Goal: Information Seeking & Learning: Learn about a topic

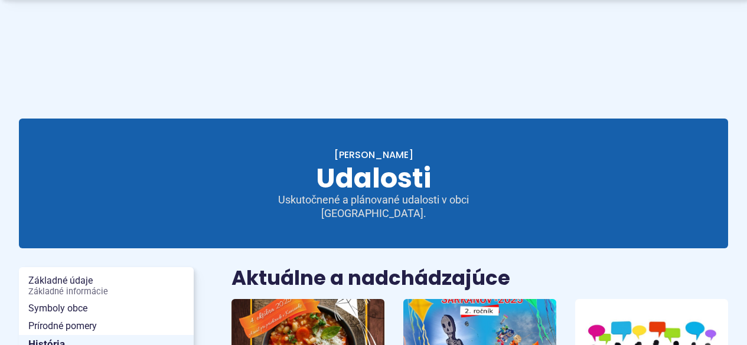
scroll to position [118, 0]
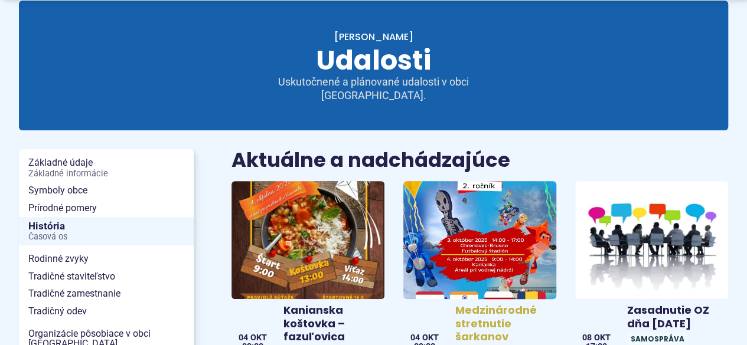
click at [443, 233] on img at bounding box center [480, 240] width 176 height 136
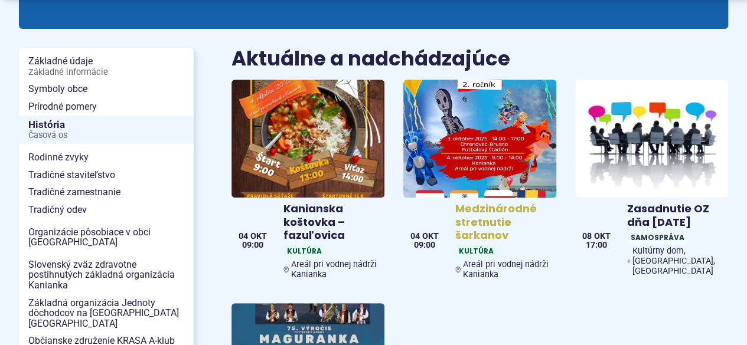
scroll to position [236, 0]
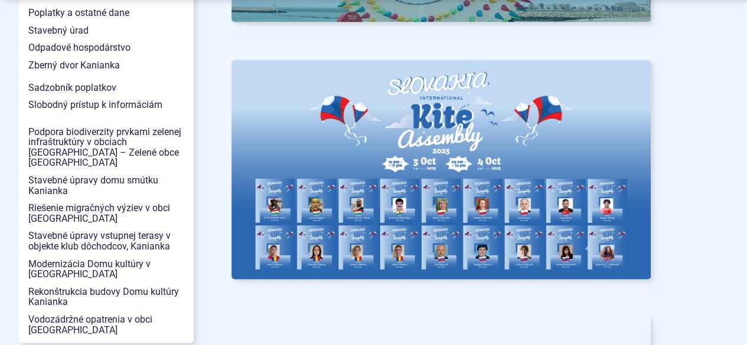
scroll to position [1299, 0]
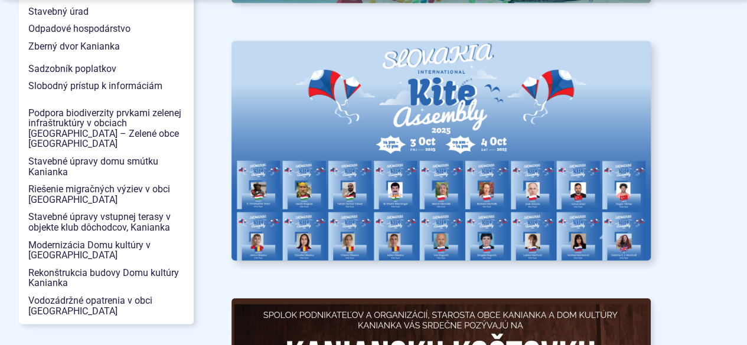
click at [413, 181] on img at bounding box center [441, 151] width 461 height 241
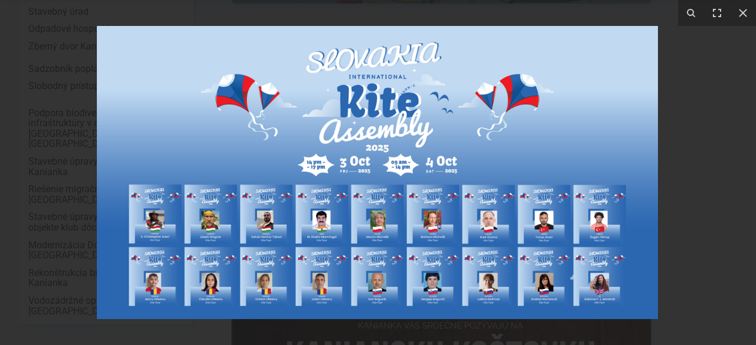
click at [293, 228] on img at bounding box center [377, 172] width 561 height 293
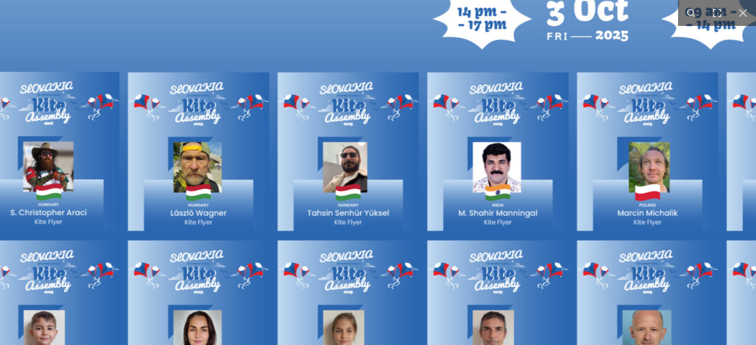
drag, startPoint x: 105, startPoint y: 220, endPoint x: 218, endPoint y: 178, distance: 120.5
click at [218, 178] on img at bounding box center [646, 39] width 1511 height 791
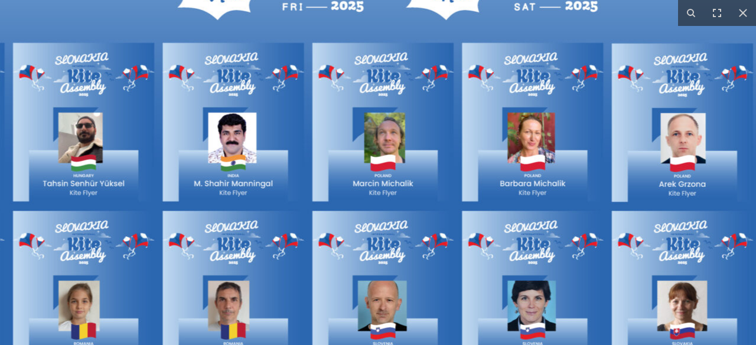
drag, startPoint x: 533, startPoint y: 222, endPoint x: 282, endPoint y: 195, distance: 252.3
click at [282, 195] on img at bounding box center [382, 9] width 1511 height 791
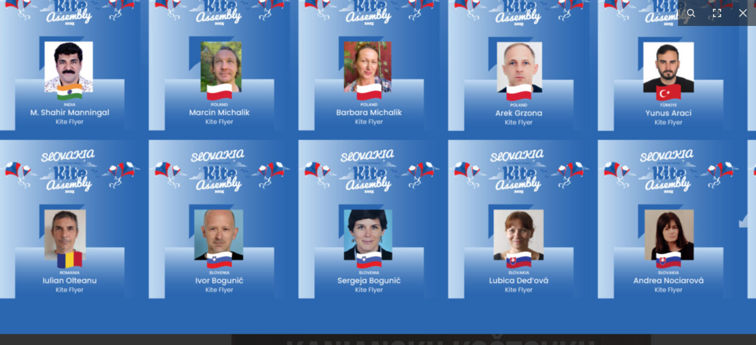
drag, startPoint x: 515, startPoint y: 201, endPoint x: 352, endPoint y: 117, distance: 183.8
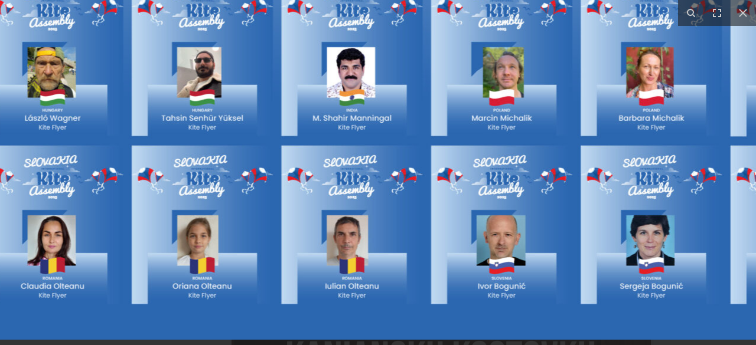
drag, startPoint x: 111, startPoint y: 164, endPoint x: 393, endPoint y: 153, distance: 282.4
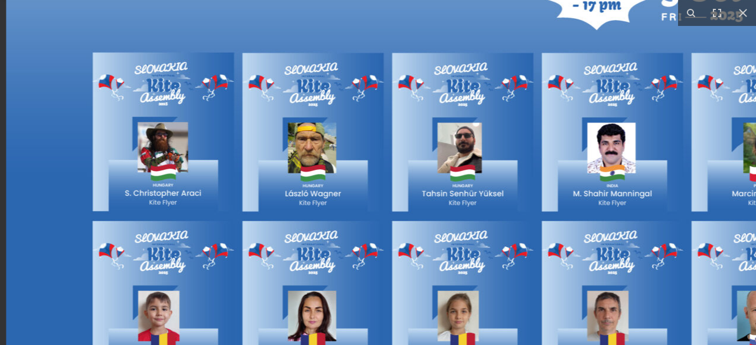
drag, startPoint x: 392, startPoint y: 134, endPoint x: 394, endPoint y: 198, distance: 64.4
click at [394, 198] on img at bounding box center [761, 20] width 1511 height 791
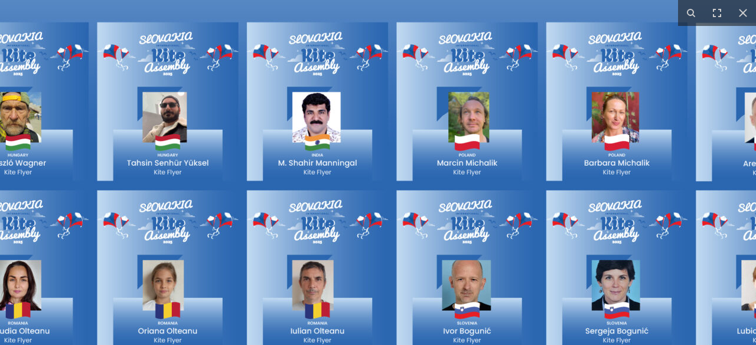
drag, startPoint x: 479, startPoint y: 259, endPoint x: 188, endPoint y: 240, distance: 291.7
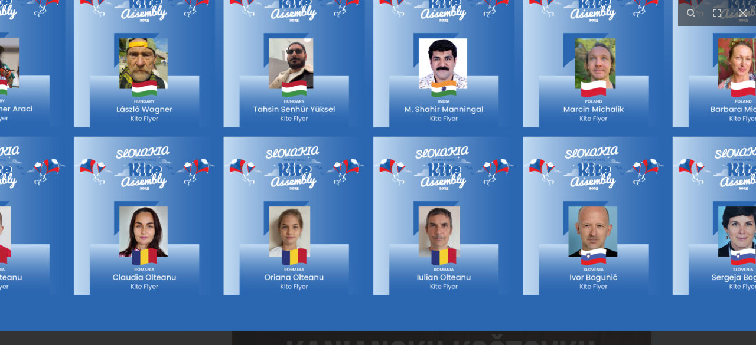
drag, startPoint x: 503, startPoint y: 218, endPoint x: 629, endPoint y: 144, distance: 146.3
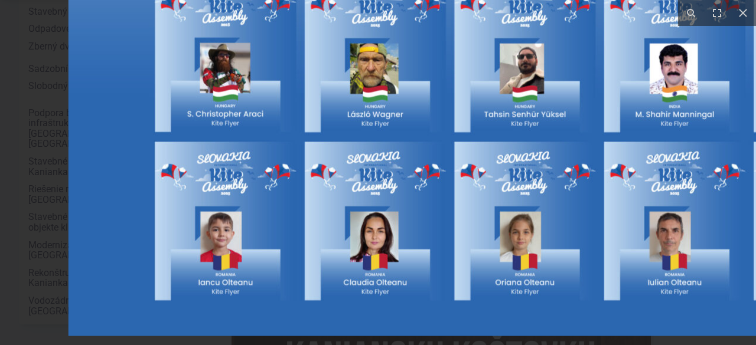
drag, startPoint x: 164, startPoint y: 202, endPoint x: 563, endPoint y: 183, distance: 400.1
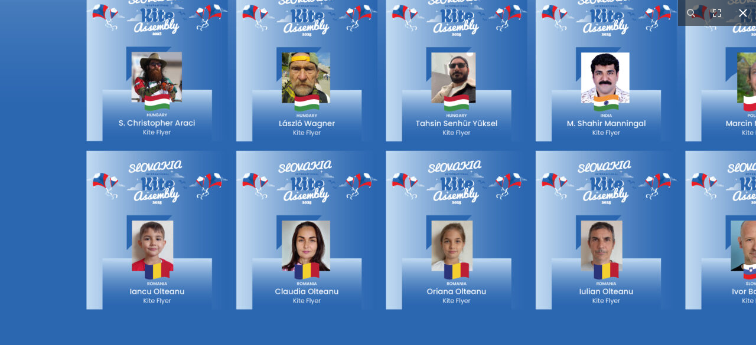
click at [741, 12] on icon at bounding box center [743, 13] width 8 height 8
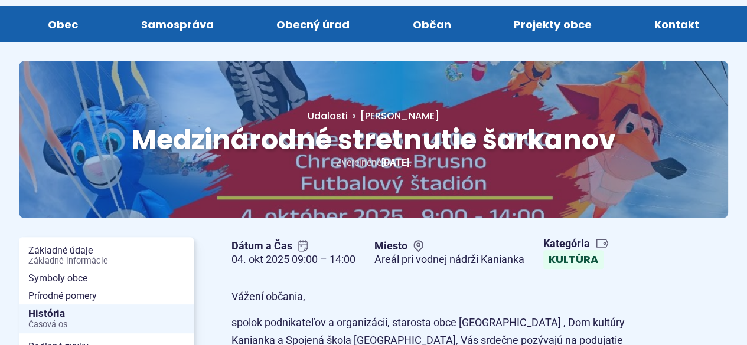
scroll to position [0, 0]
